Goal: Task Accomplishment & Management: Manage account settings

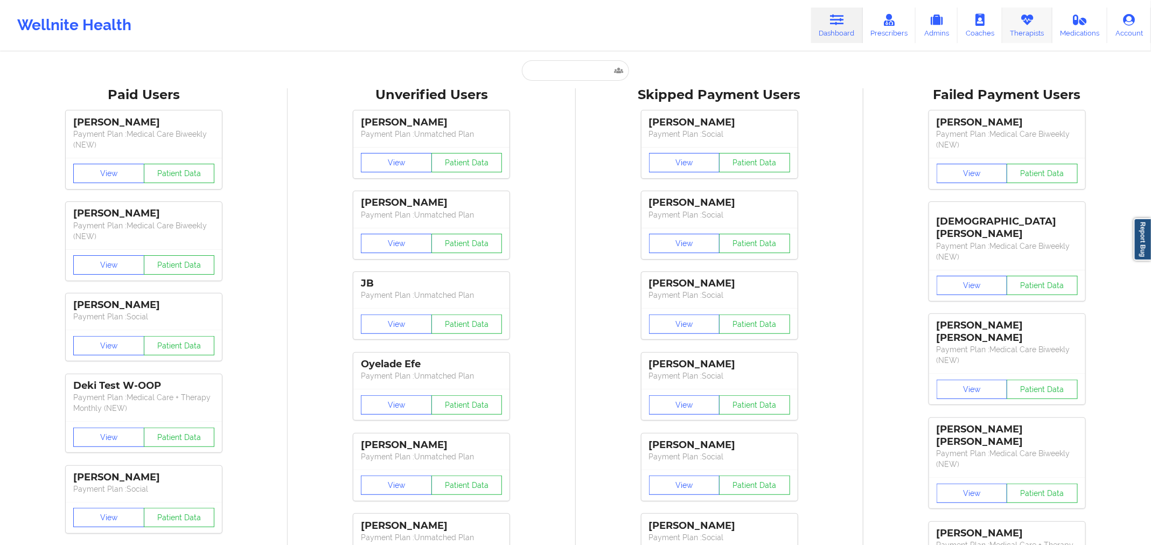
click at [1026, 20] on icon at bounding box center [1027, 20] width 14 height 12
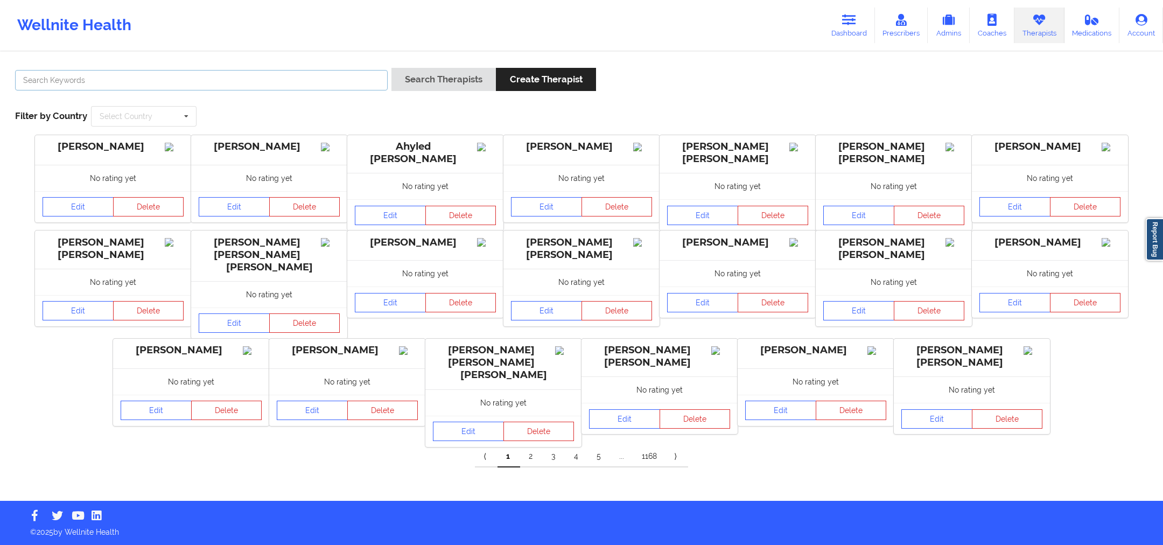
click at [373, 75] on input "text" at bounding box center [201, 80] width 373 height 20
paste input "[PERSON_NAME]"
type input "[PERSON_NAME]"
click at [474, 81] on button "Search Therapists" at bounding box center [444, 79] width 104 height 23
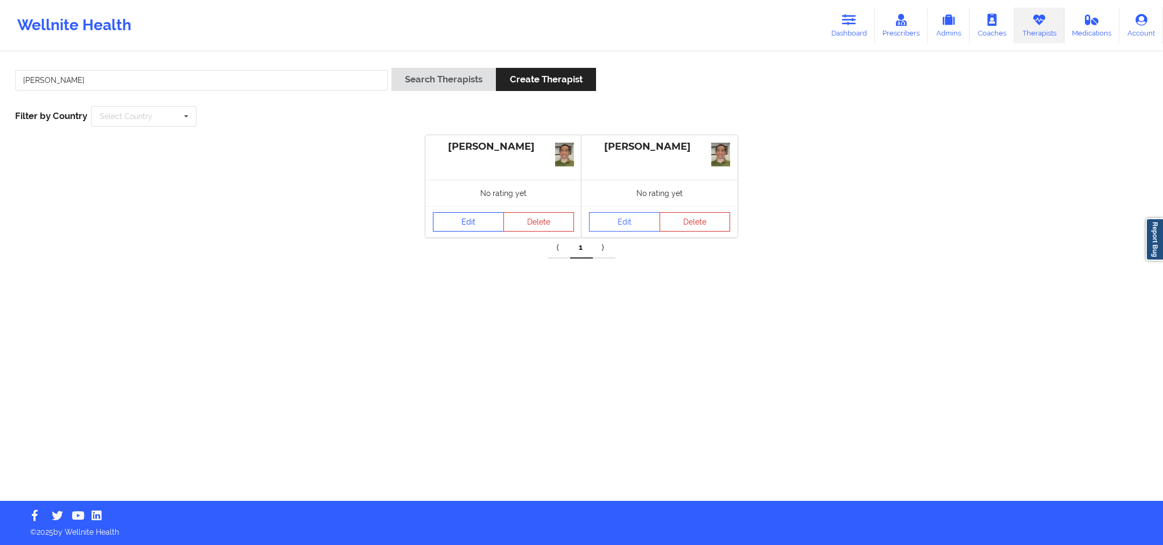
click at [456, 206] on div "Edit Delete" at bounding box center [503, 221] width 156 height 31
click at [461, 226] on link "Edit" at bounding box center [468, 221] width 71 height 19
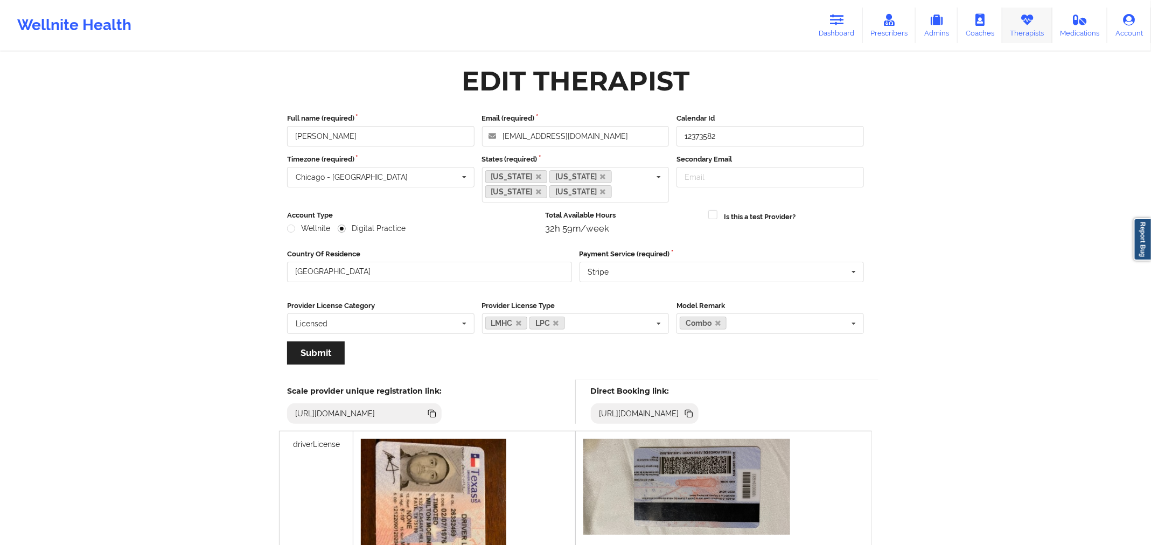
click at [1034, 18] on icon at bounding box center [1027, 20] width 14 height 12
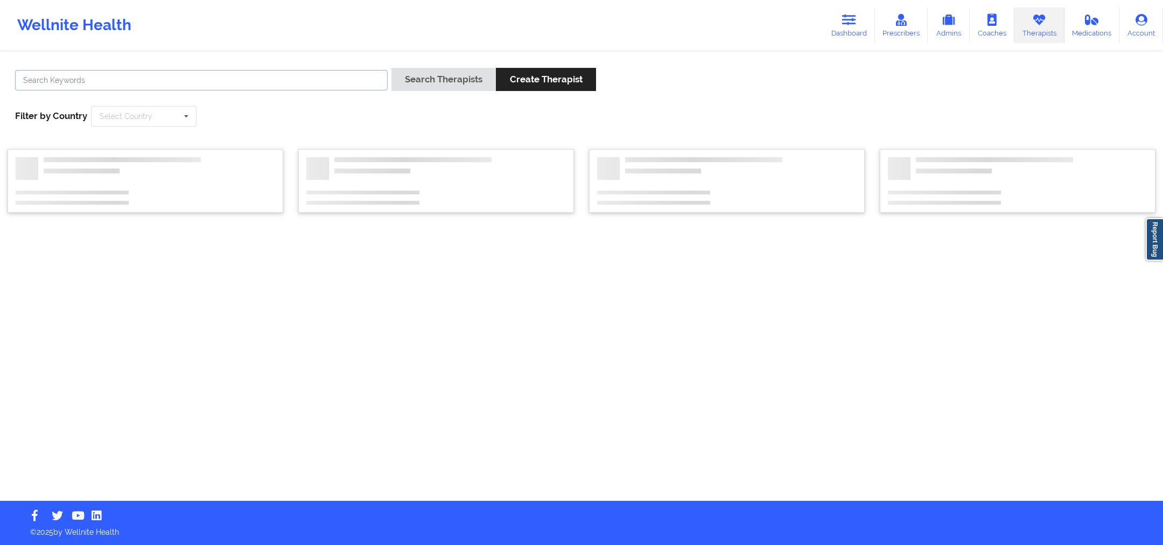
click at [329, 85] on input "text" at bounding box center [201, 80] width 373 height 20
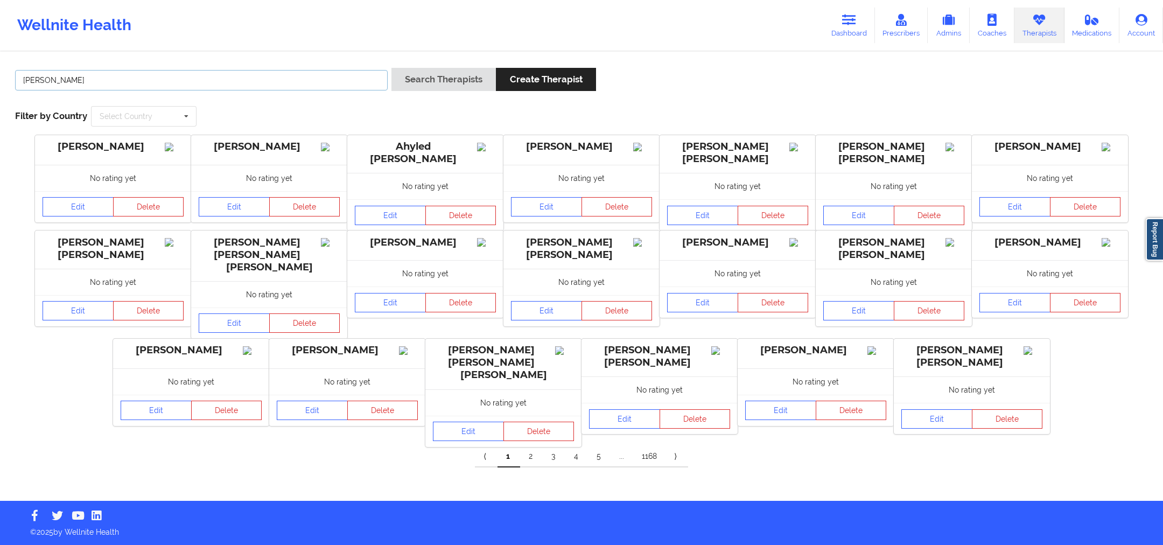
type input "[PERSON_NAME]"
click at [443, 81] on button "Search Therapists" at bounding box center [444, 79] width 104 height 23
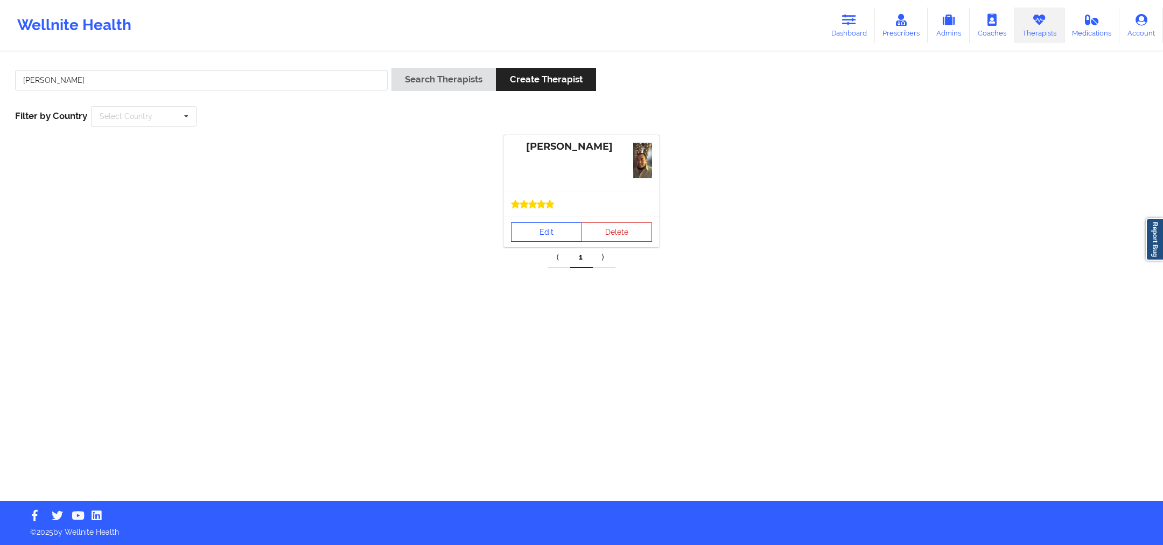
click at [568, 233] on link "Edit" at bounding box center [546, 231] width 71 height 19
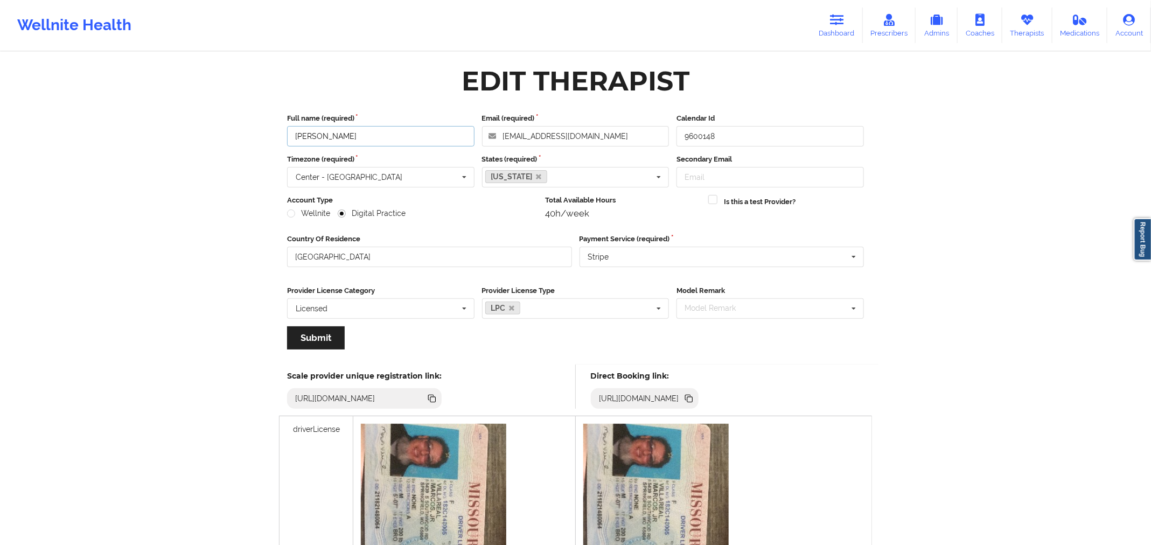
drag, startPoint x: 368, startPoint y: 144, endPoint x: 277, endPoint y: 144, distance: 91.0
click at [277, 144] on div "Edit Therapist Full name (required) [PERSON_NAME] Email (required) [EMAIL_ADDRE…" at bounding box center [575, 454] width 607 height 789
click at [693, 400] on icon at bounding box center [689, 399] width 5 height 5
click at [838, 34] on link "Dashboard" at bounding box center [837, 26] width 52 height 36
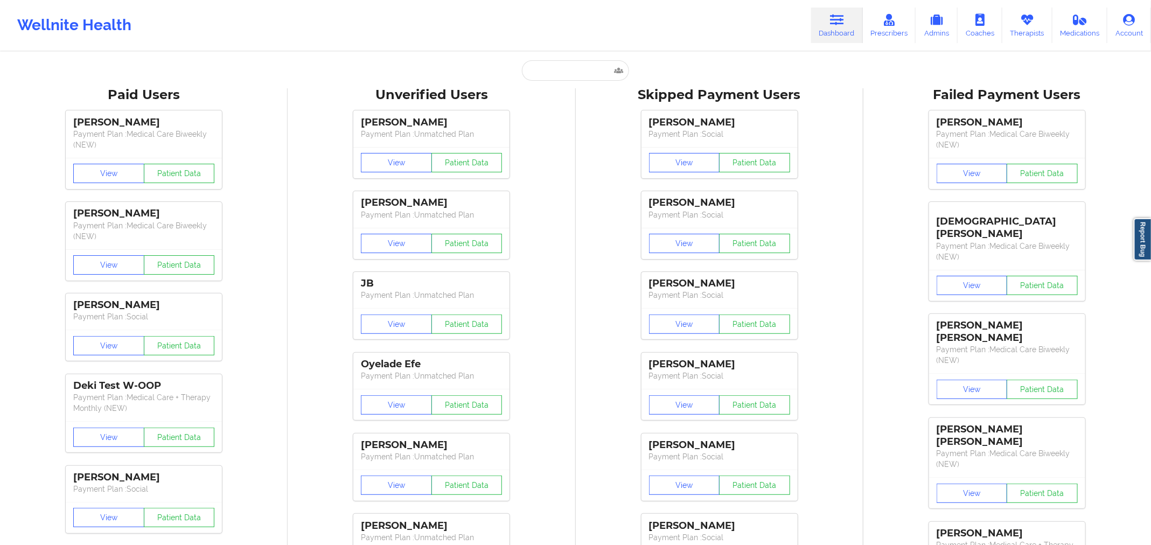
click at [838, 34] on link "Dashboard" at bounding box center [837, 26] width 52 height 36
click at [580, 72] on input "text" at bounding box center [575, 70] width 107 height 20
click at [538, 68] on input "text" at bounding box center [575, 70] width 107 height 20
click at [555, 88] on div "Unverified Users" at bounding box center [431, 95] width 273 height 17
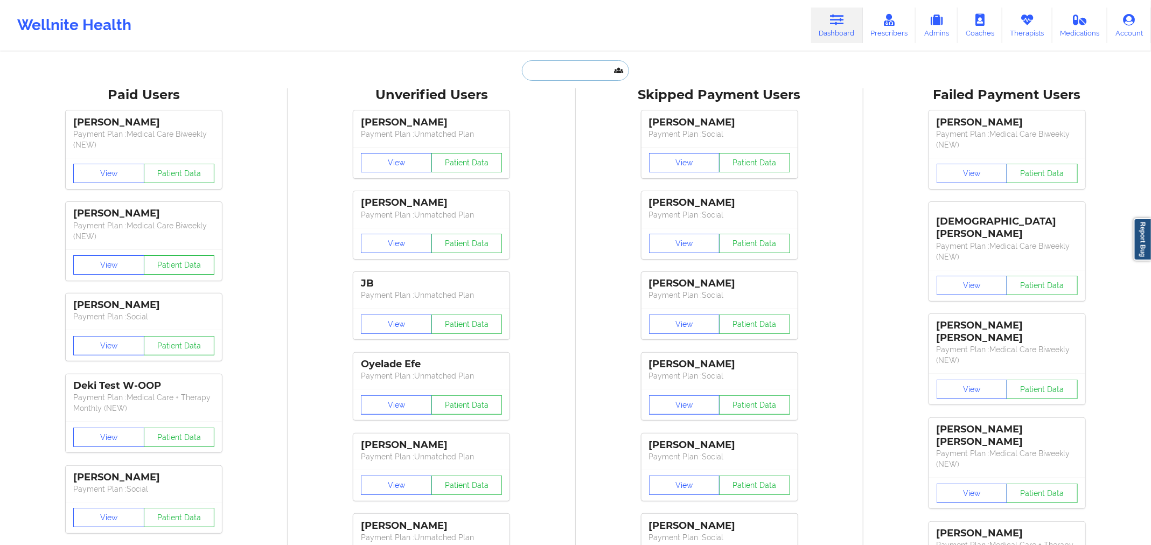
click at [564, 62] on input "text" at bounding box center [575, 70] width 107 height 20
paste input "[PERSON_NAME]"
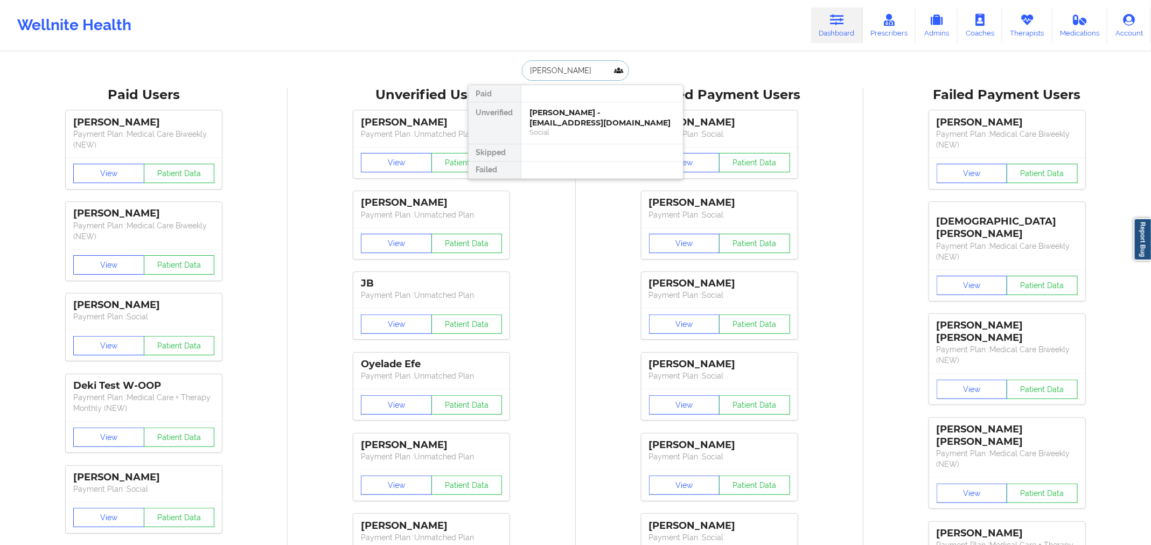
paste input "[EMAIL_ADDRESS][DOMAIN_NAME]"
type input "[EMAIL_ADDRESS][DOMAIN_NAME]"
click at [617, 122] on div "[PERSON_NAME] - [EMAIL_ADDRESS][DOMAIN_NAME]" at bounding box center [602, 118] width 144 height 20
